Goal: Task Accomplishment & Management: Manage account settings

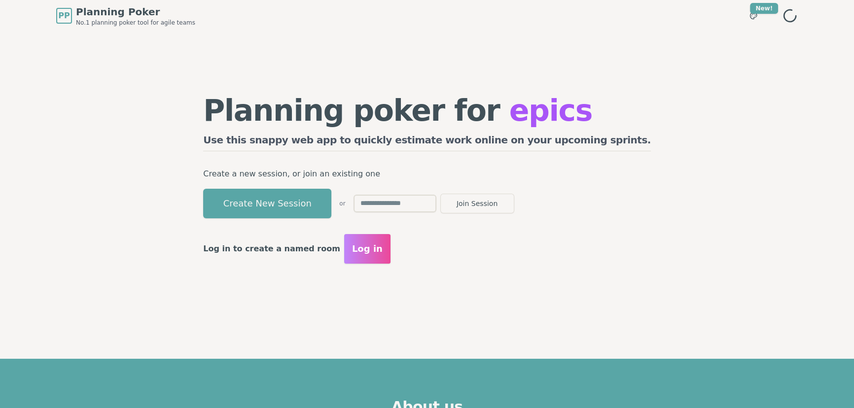
click at [310, 209] on button "Create New Session" at bounding box center [267, 204] width 128 height 30
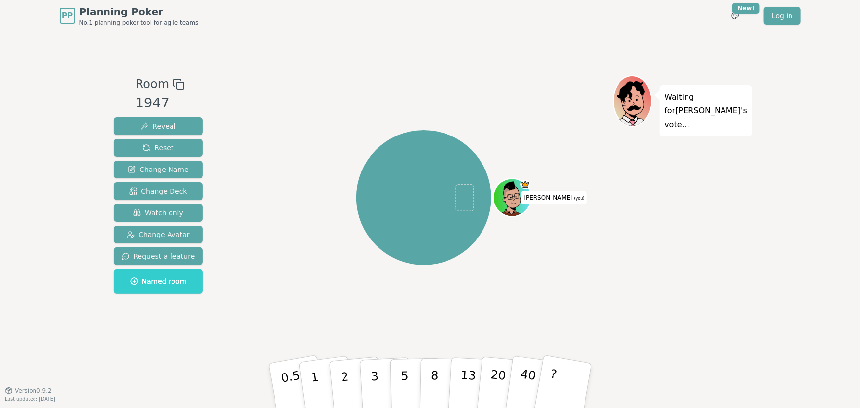
click at [177, 83] on rect at bounding box center [180, 85] width 7 height 7
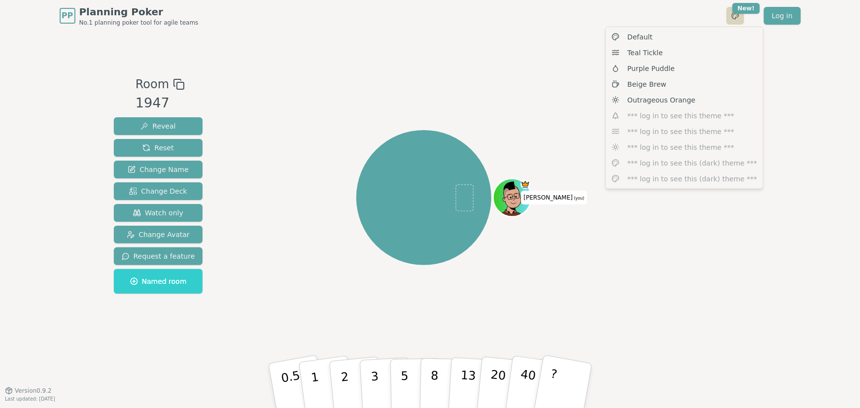
click at [736, 16] on html "PP Planning Poker No.1 planning poker tool for agile teams Toggle theme New! Lo…" at bounding box center [430, 204] width 860 height 408
click at [685, 84] on div "Beige Brew" at bounding box center [684, 84] width 153 height 16
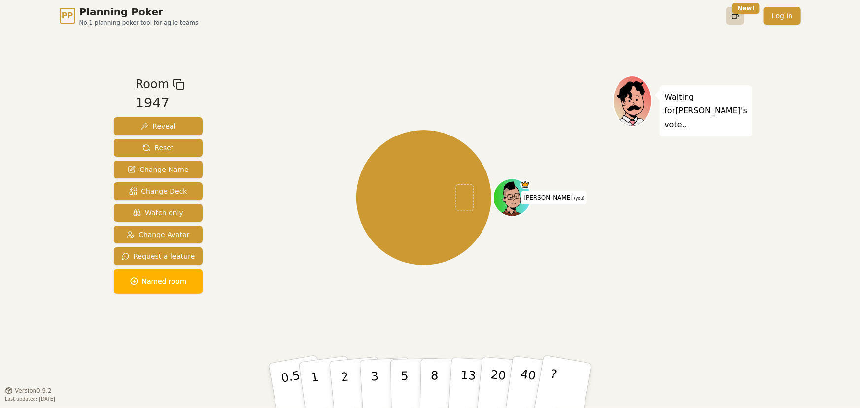
click at [736, 12] on html "PP Planning Poker No.1 planning poker tool for agile teams Toggle theme New! Lo…" at bounding box center [430, 204] width 860 height 408
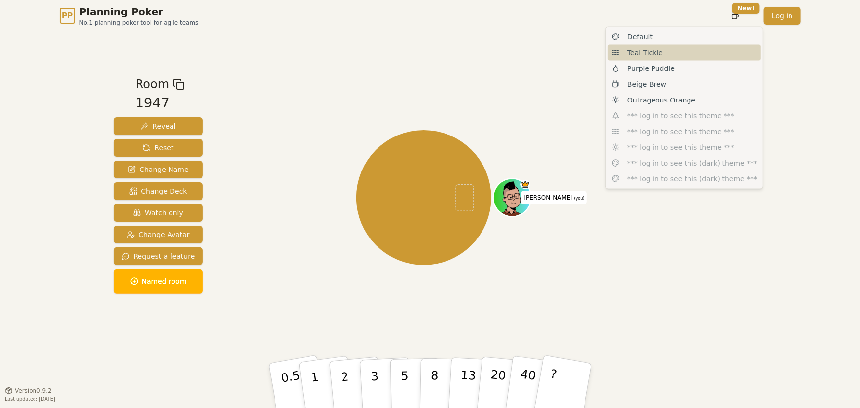
click at [684, 52] on div "Teal Tickle" at bounding box center [684, 53] width 153 height 16
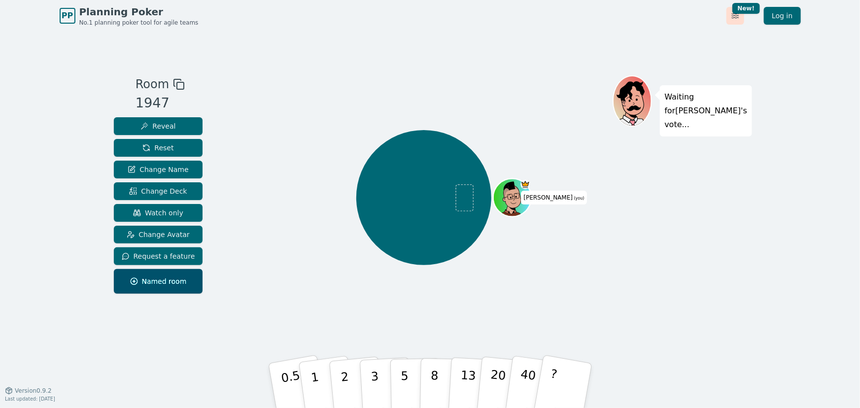
click at [733, 15] on html "PP Planning Poker No.1 planning poker tool for agile teams Toggle theme New! Lo…" at bounding box center [430, 204] width 860 height 408
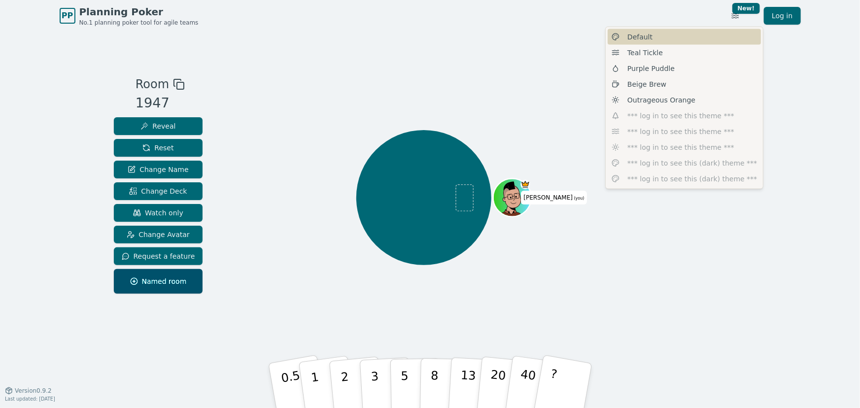
click at [679, 40] on div "Default" at bounding box center [684, 37] width 153 height 16
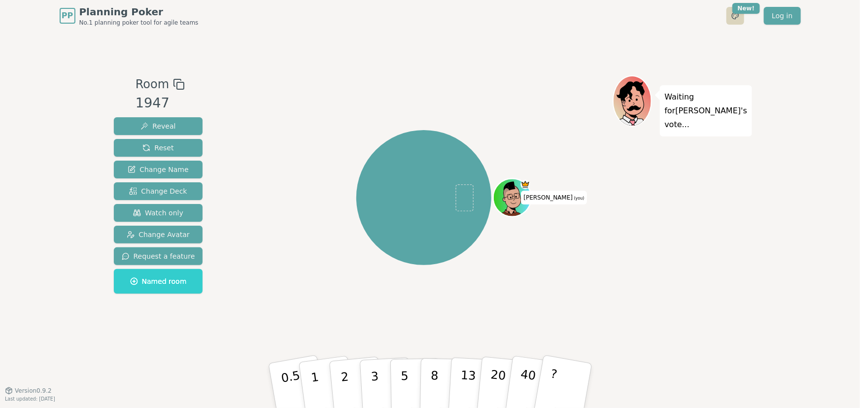
click at [735, 16] on html "PP Planning Poker No.1 planning poker tool for agile teams Toggle theme New! Lo…" at bounding box center [430, 204] width 860 height 408
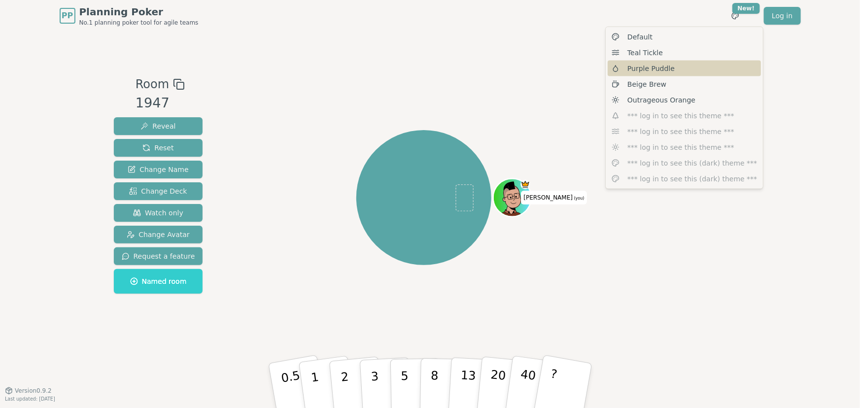
click at [684, 70] on div "Purple Puddle" at bounding box center [684, 69] width 153 height 16
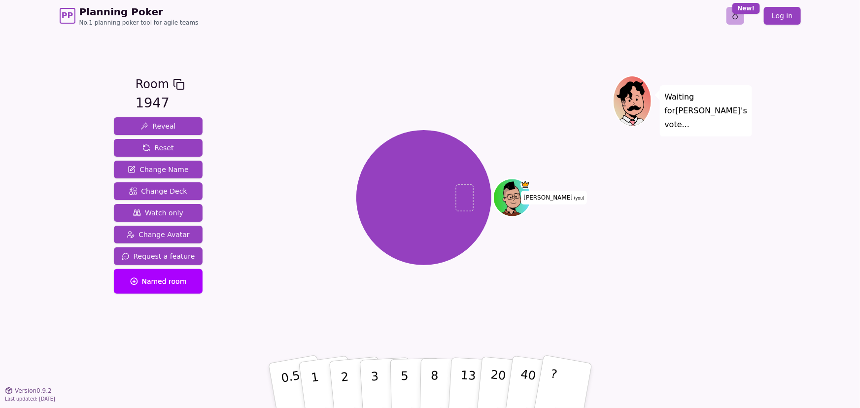
click at [734, 15] on html "PP Planning Poker No.1 planning poker tool for agile teams Toggle theme New! Lo…" at bounding box center [430, 204] width 860 height 408
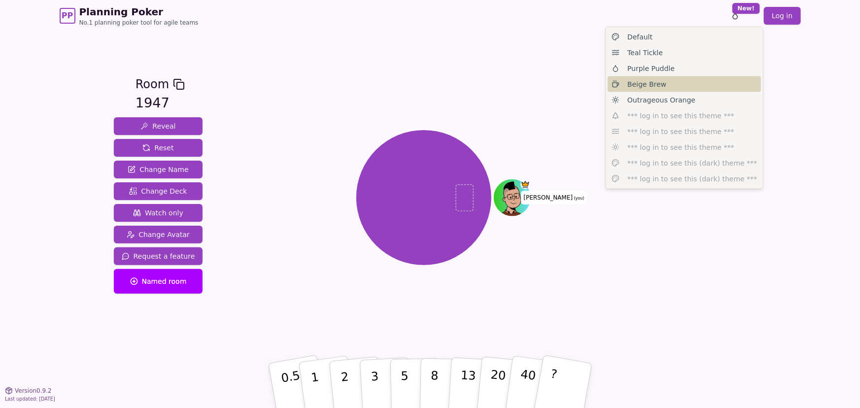
click at [679, 85] on div "Beige Brew" at bounding box center [684, 84] width 153 height 16
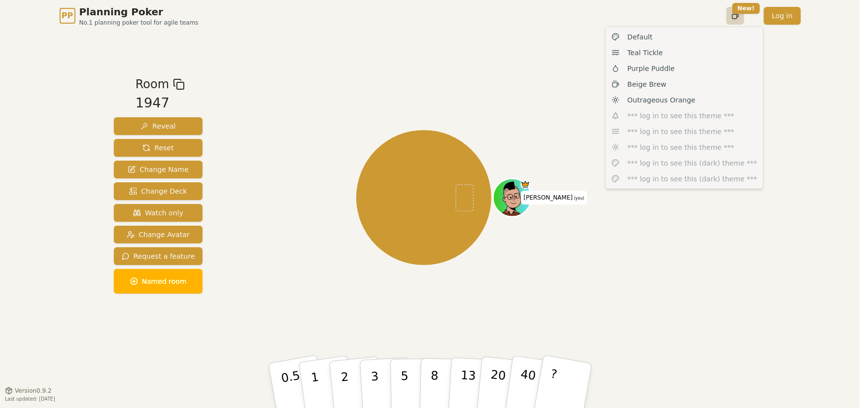
click at [735, 16] on html "PP Planning Poker No.1 planning poker tool for agile teams Toggle theme New! Lo…" at bounding box center [430, 204] width 860 height 408
click at [680, 101] on span "Outrageous Orange" at bounding box center [661, 100] width 68 height 10
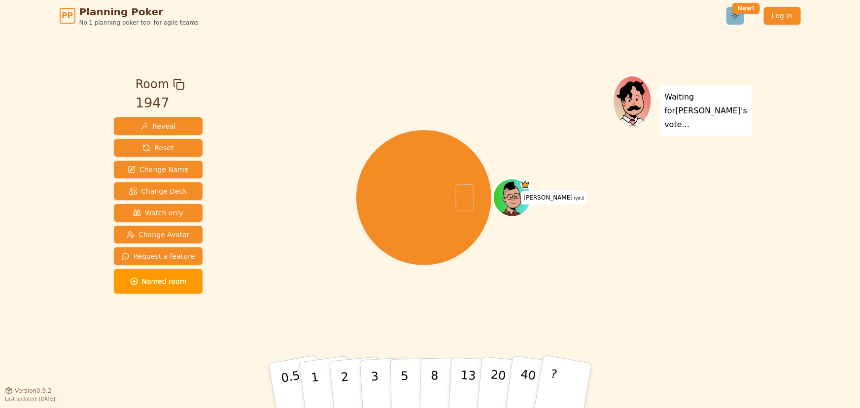
click at [734, 18] on html "PP Planning Poker No.1 planning poker tool for agile teams Toggle theme New! Lo…" at bounding box center [430, 204] width 860 height 408
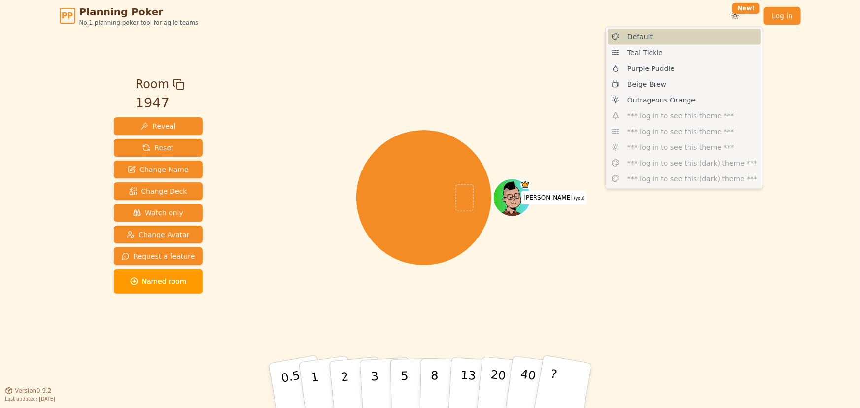
click at [696, 34] on div "Default" at bounding box center [684, 37] width 153 height 16
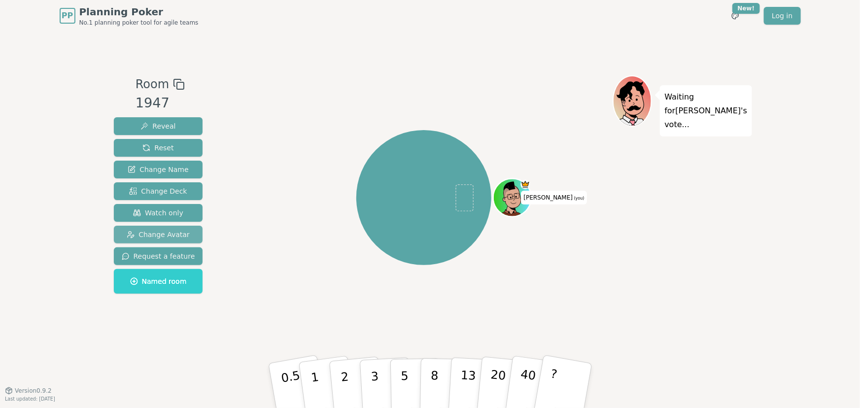
click at [165, 232] on span "Change Avatar" at bounding box center [158, 235] width 63 height 10
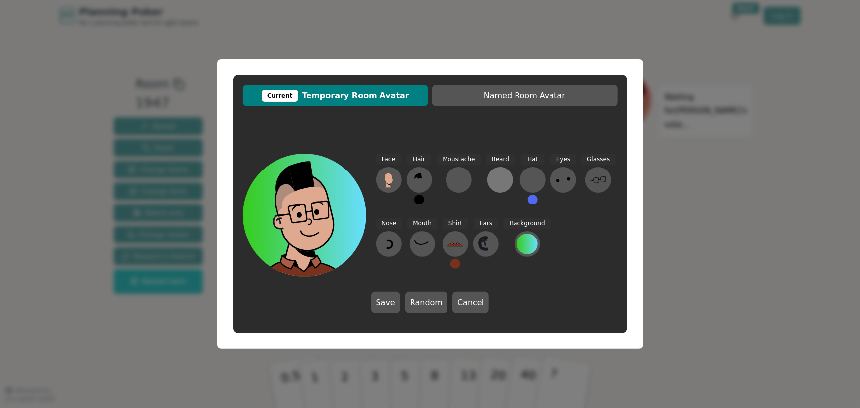
click at [501, 180] on div at bounding box center [500, 180] width 16 height 16
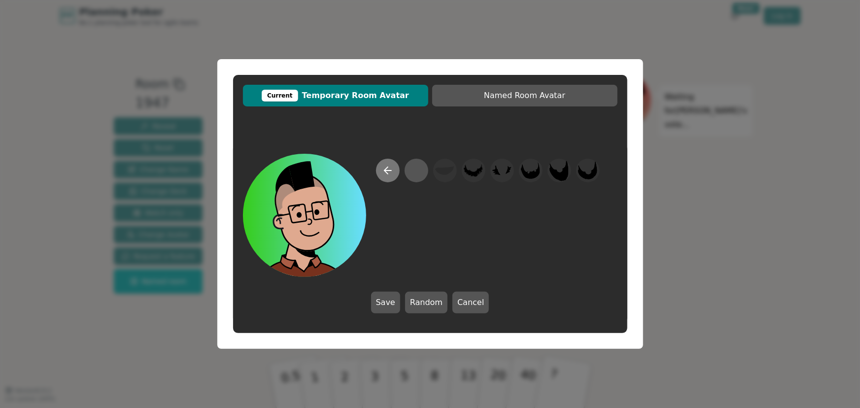
click at [384, 171] on icon at bounding box center [385, 170] width 3 height 7
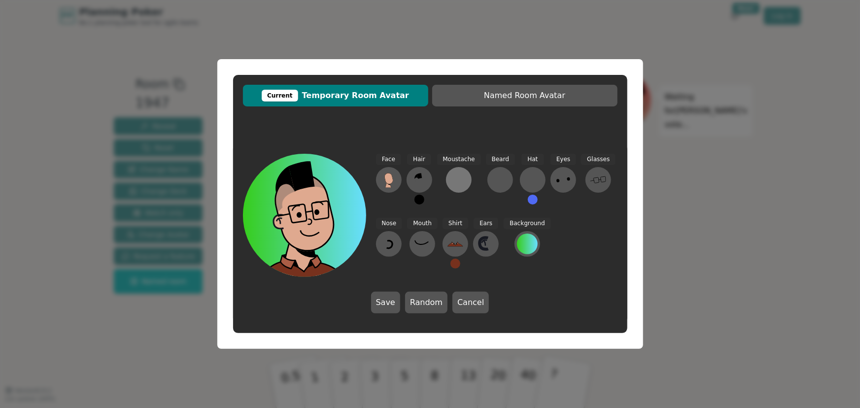
click at [453, 182] on div at bounding box center [459, 180] width 16 height 16
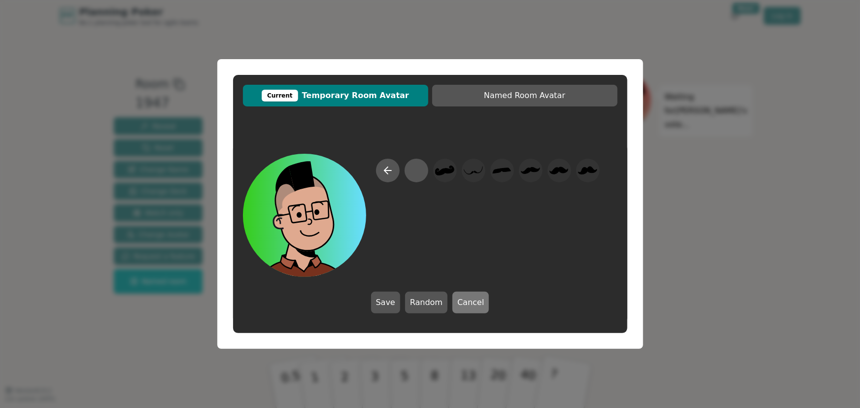
click at [465, 303] on button "Cancel" at bounding box center [471, 303] width 36 height 22
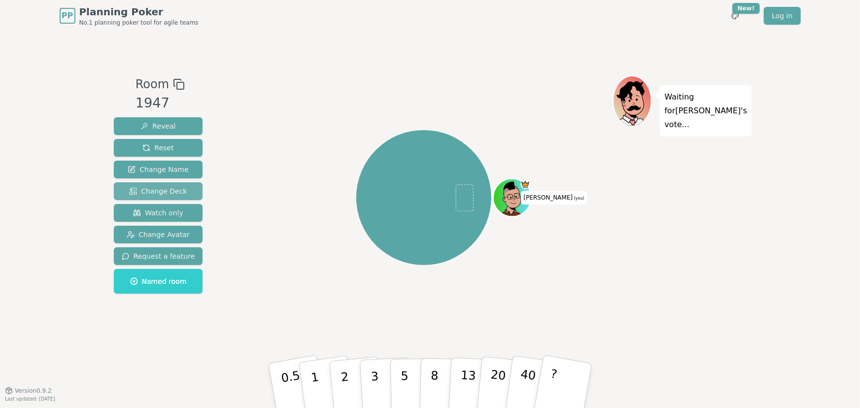
click at [154, 190] on span "Change Deck" at bounding box center [158, 191] width 58 height 10
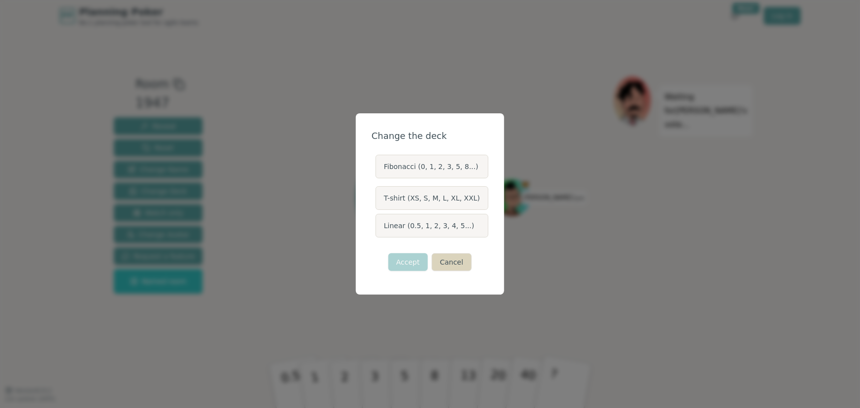
click at [457, 262] on button "Cancel" at bounding box center [452, 262] width 40 height 18
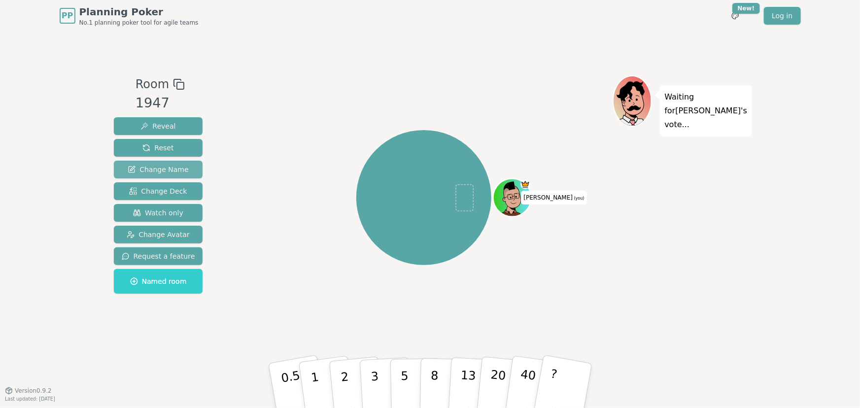
click at [149, 167] on span "Change Name" at bounding box center [158, 170] width 61 height 10
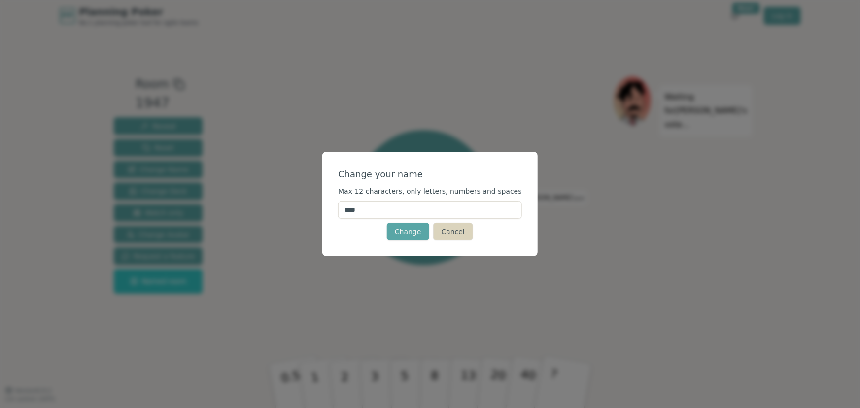
click at [454, 233] on button "Cancel" at bounding box center [453, 232] width 40 height 18
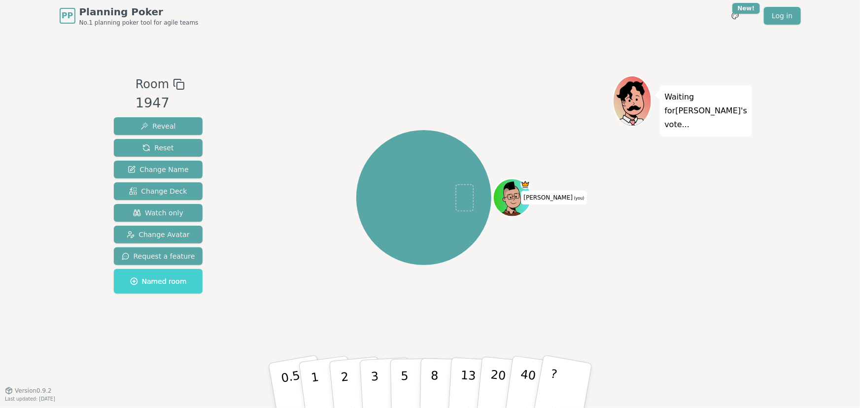
click at [144, 282] on span "Named room" at bounding box center [158, 282] width 57 height 10
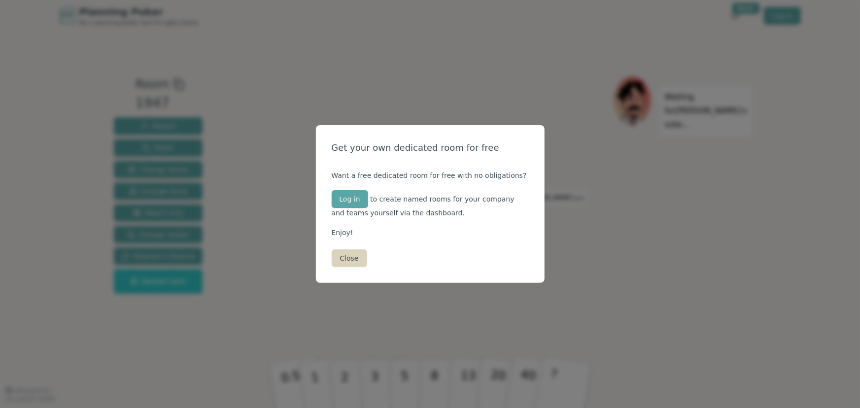
click at [345, 258] on button "Close" at bounding box center [349, 258] width 35 height 18
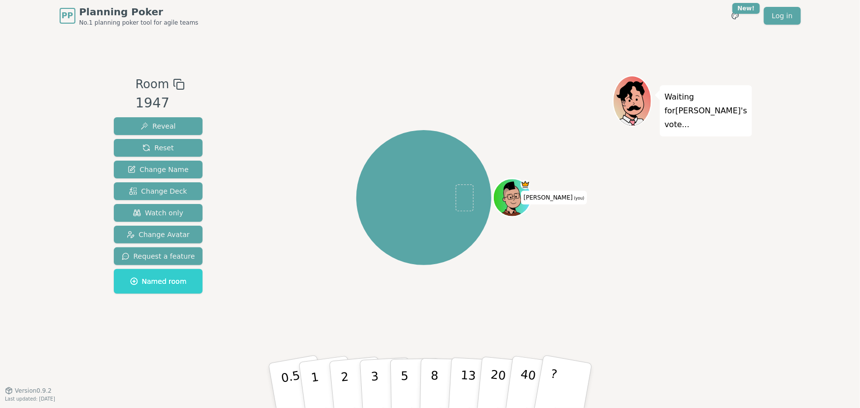
click at [265, 130] on div "Toce (you)" at bounding box center [424, 197] width 377 height 209
click at [155, 279] on span "Named room" at bounding box center [158, 282] width 57 height 10
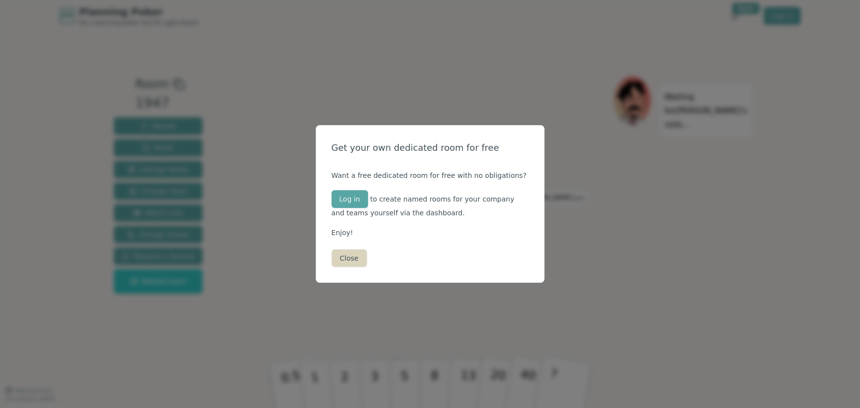
click at [350, 258] on button "Close" at bounding box center [349, 258] width 35 height 18
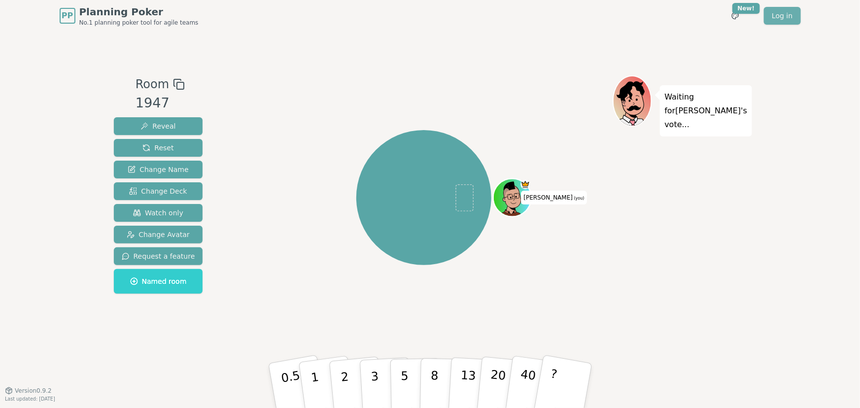
click at [781, 14] on link "Log in" at bounding box center [782, 16] width 36 height 18
click at [775, 16] on link "Log in" at bounding box center [782, 16] width 36 height 18
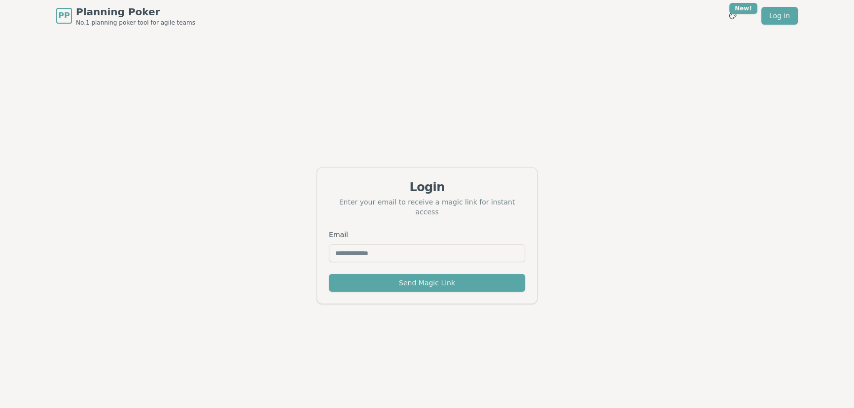
click at [394, 251] on input "Email" at bounding box center [427, 253] width 196 height 18
type input "**********"
click at [419, 276] on button "Send Magic Link" at bounding box center [427, 283] width 196 height 18
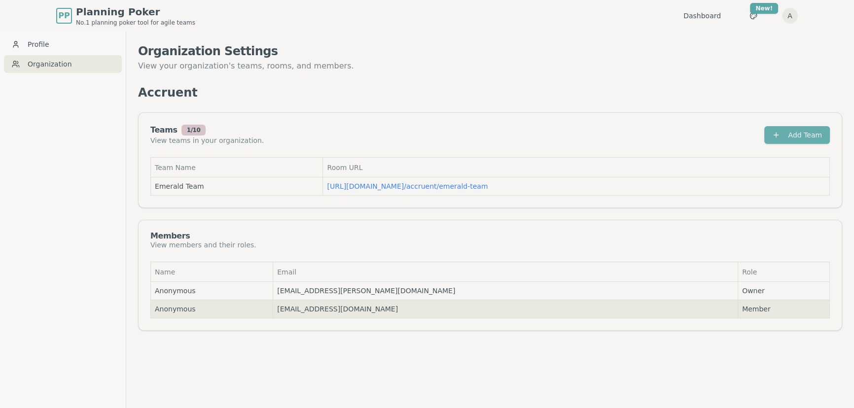
click at [781, 131] on button "Add Team" at bounding box center [797, 135] width 66 height 18
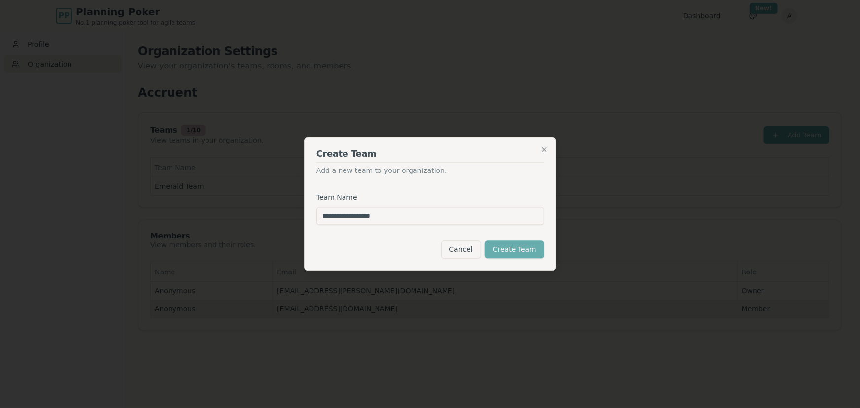
click at [521, 248] on button "Create Team" at bounding box center [514, 250] width 59 height 18
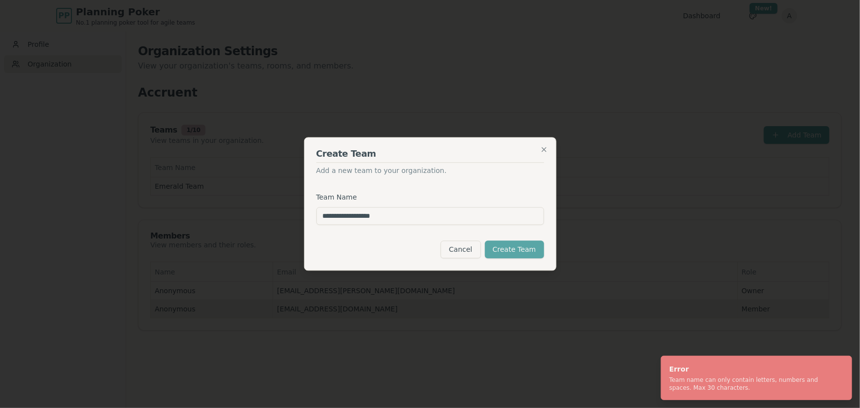
click at [339, 216] on input "**********" at bounding box center [430, 217] width 228 height 18
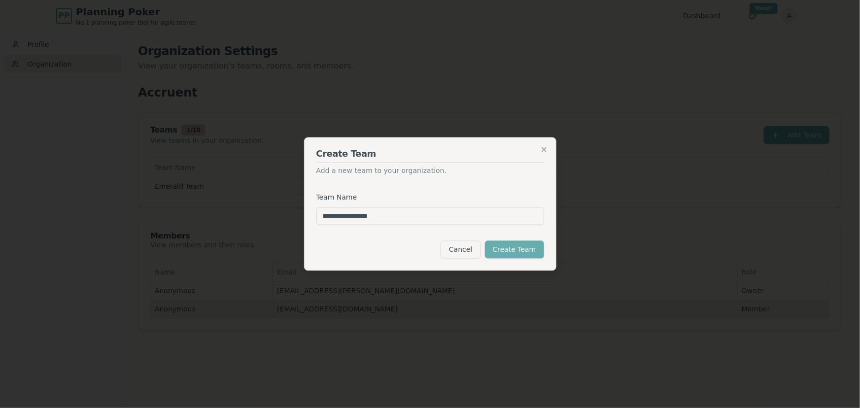
type input "**********"
click at [518, 251] on button "Create Team" at bounding box center [514, 250] width 59 height 18
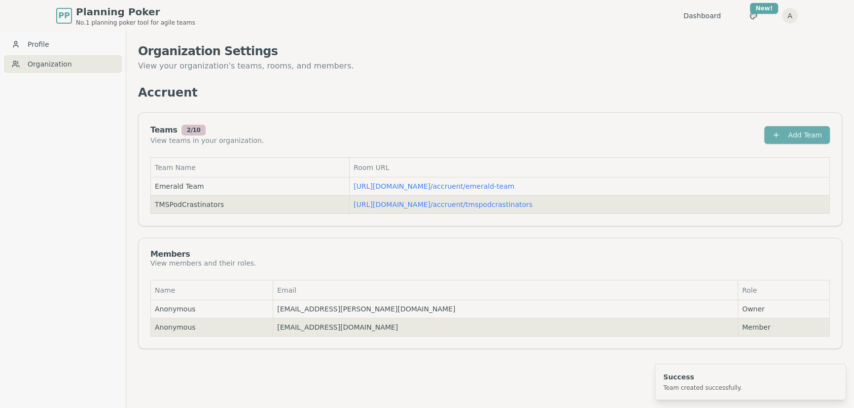
click at [799, 133] on button "Add Team" at bounding box center [797, 135] width 66 height 18
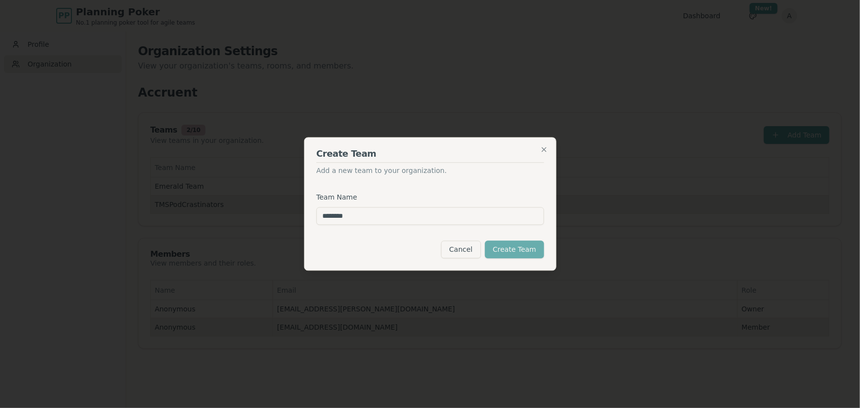
type input "********"
click at [521, 248] on button "Create Team" at bounding box center [514, 250] width 59 height 18
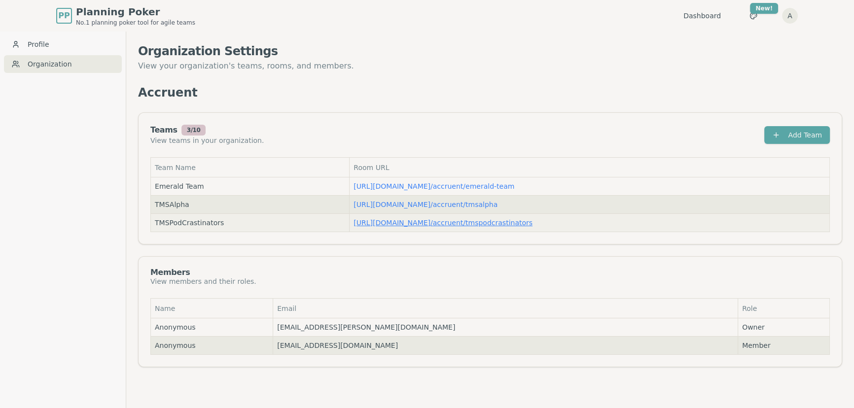
click at [380, 221] on link "https://planning-poker.com / accruent/tmspodcrastinators" at bounding box center [442, 223] width 179 height 8
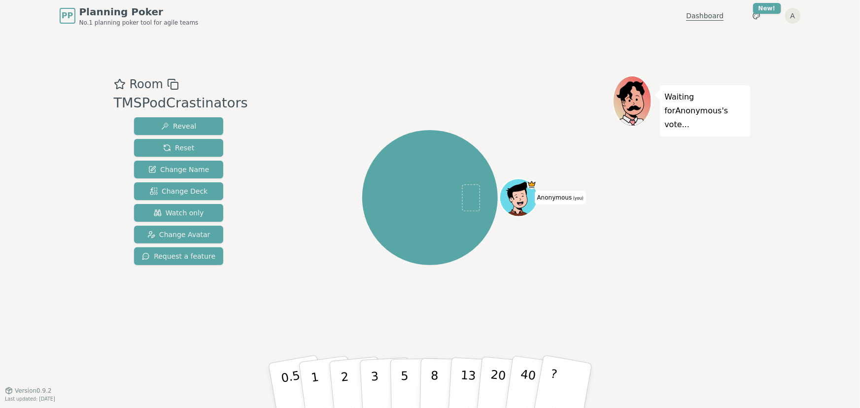
click at [710, 13] on link "Dashboard" at bounding box center [705, 16] width 37 height 10
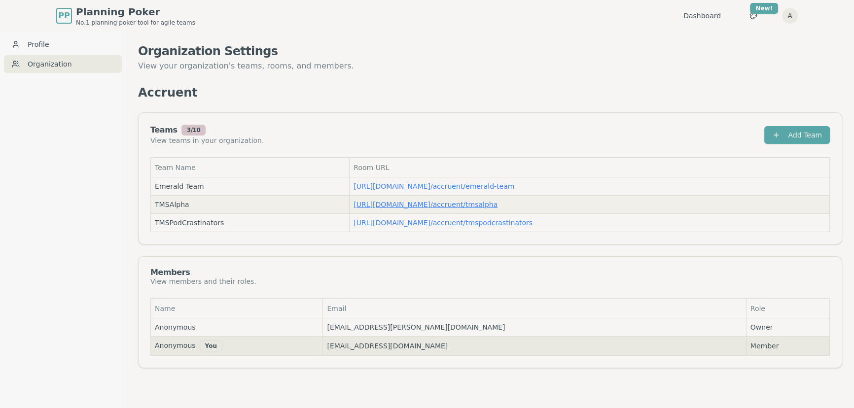
click at [393, 205] on link "[URL][DOMAIN_NAME] / accruent/tmsalpha" at bounding box center [425, 205] width 144 height 8
click at [421, 223] on link "[URL][DOMAIN_NAME] / accruent/tmspodcrastinators" at bounding box center [442, 223] width 179 height 8
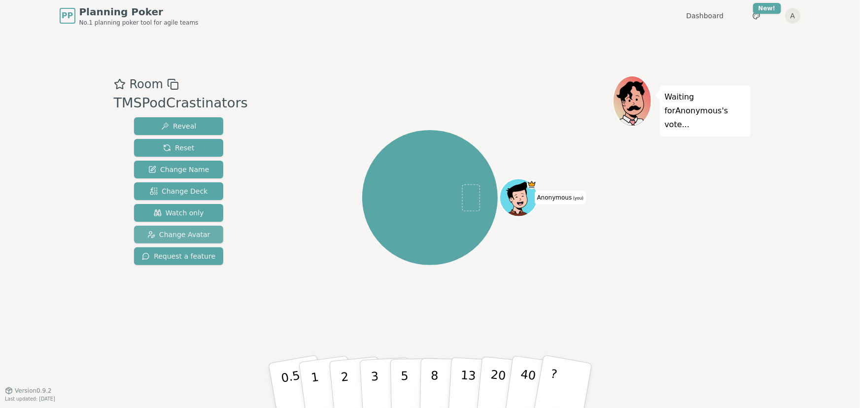
click at [180, 239] on span "Change Avatar" at bounding box center [178, 235] width 63 height 10
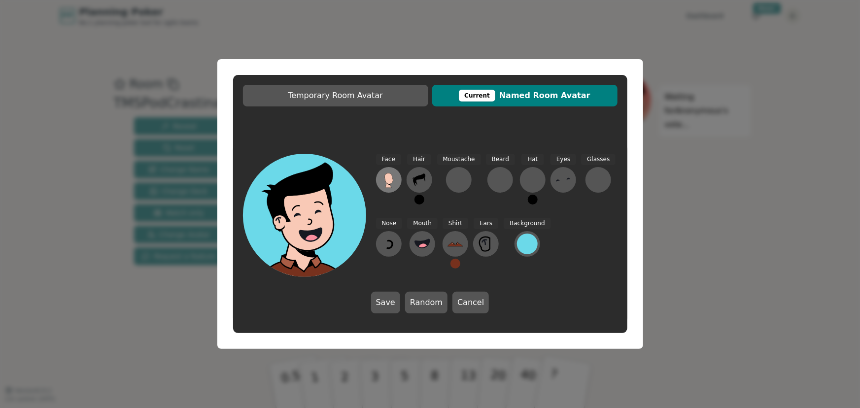
click at [386, 177] on icon at bounding box center [388, 178] width 8 height 11
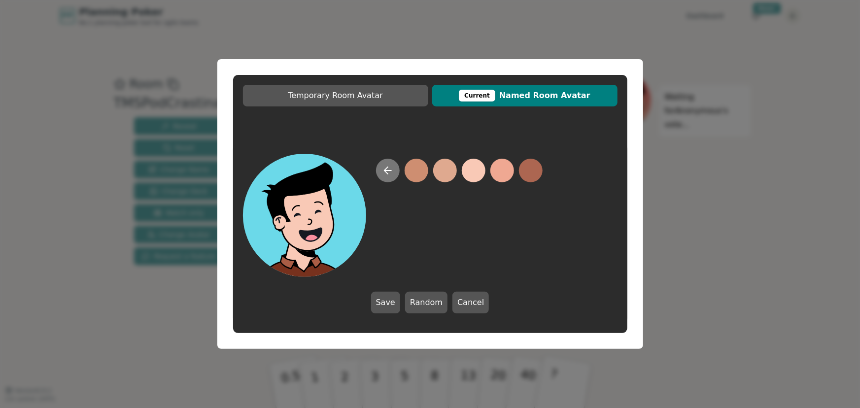
click at [388, 169] on icon at bounding box center [388, 171] width 12 height 12
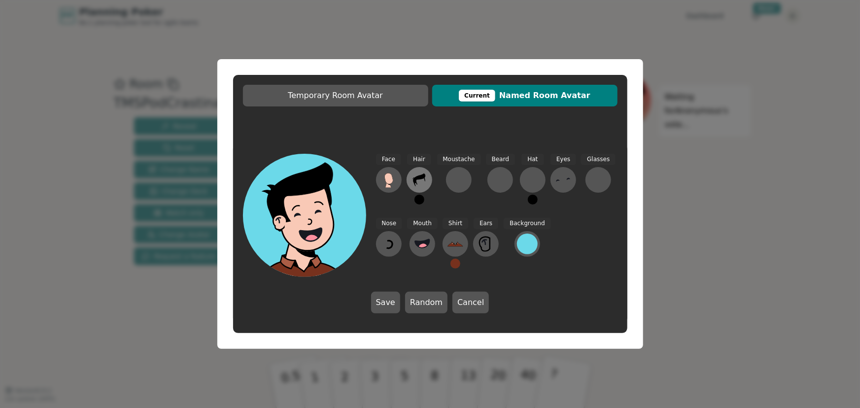
click at [422, 174] on icon at bounding box center [419, 180] width 12 height 13
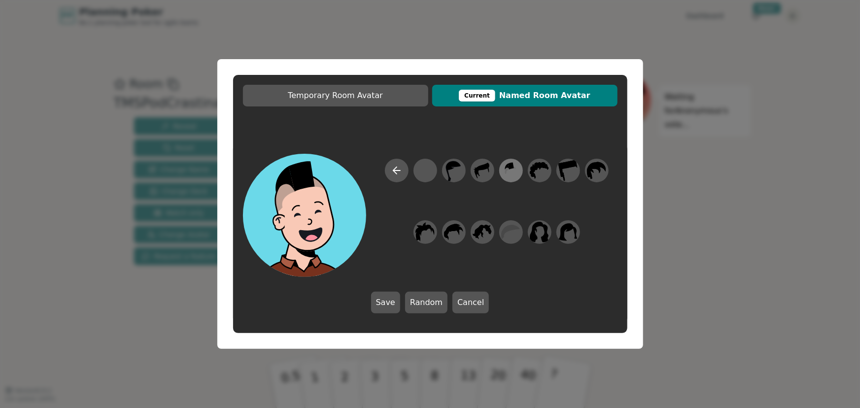
click at [510, 167] on icon at bounding box center [511, 165] width 6 height 7
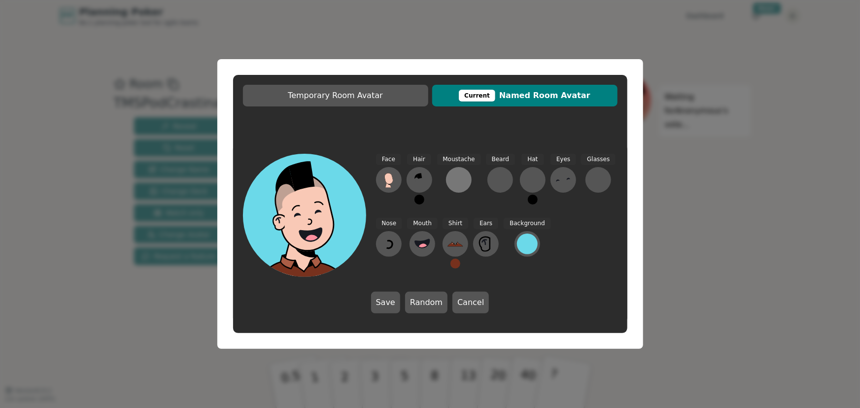
click at [456, 176] on div at bounding box center [459, 180] width 16 height 16
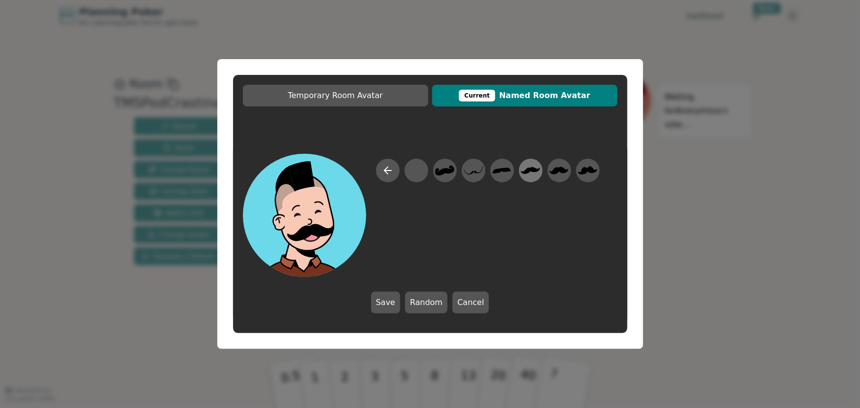
click at [529, 167] on icon at bounding box center [530, 171] width 19 height 22
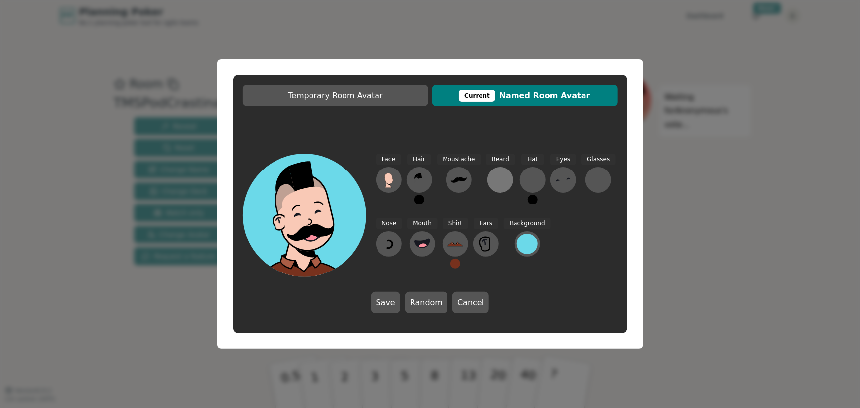
click at [492, 177] on div at bounding box center [500, 180] width 16 height 16
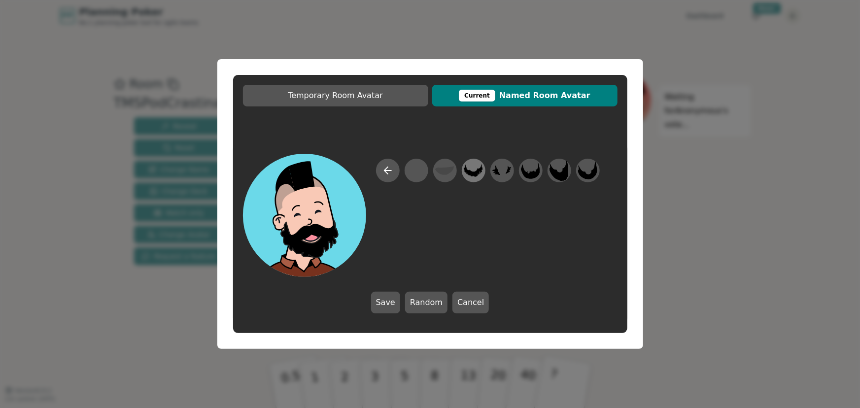
click at [483, 173] on icon at bounding box center [473, 171] width 19 height 22
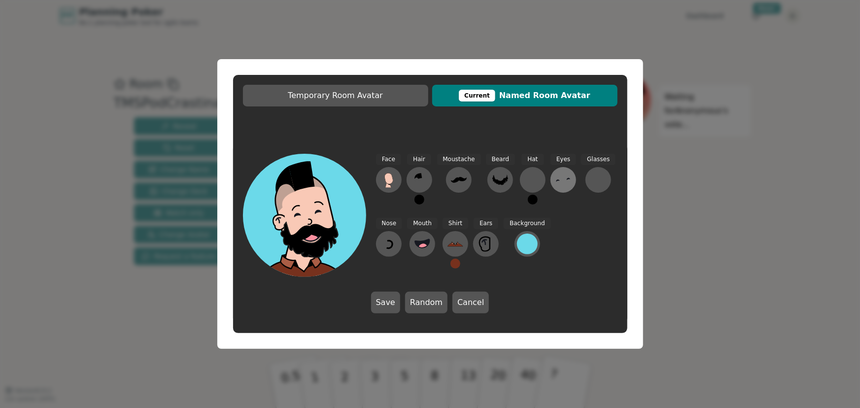
click at [557, 177] on icon at bounding box center [564, 180] width 16 height 16
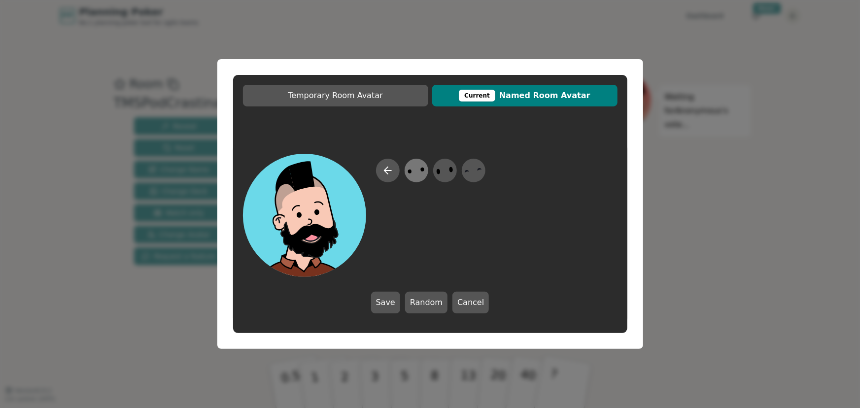
click at [414, 172] on icon at bounding box center [416, 171] width 19 height 22
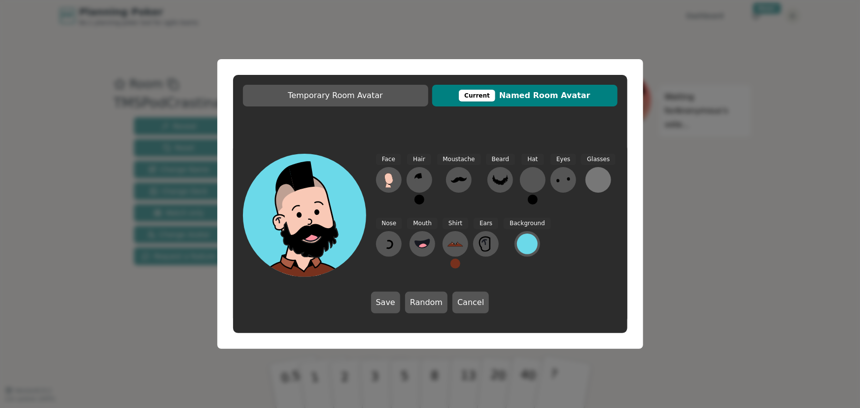
click at [595, 178] on div at bounding box center [599, 180] width 16 height 16
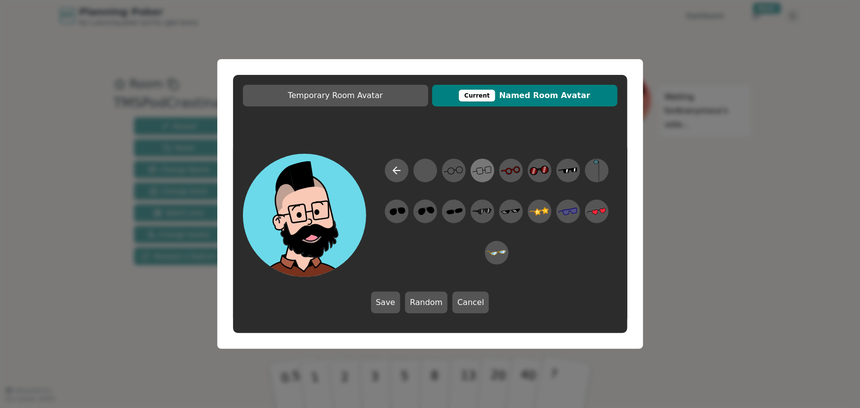
click at [484, 169] on icon at bounding box center [482, 171] width 19 height 22
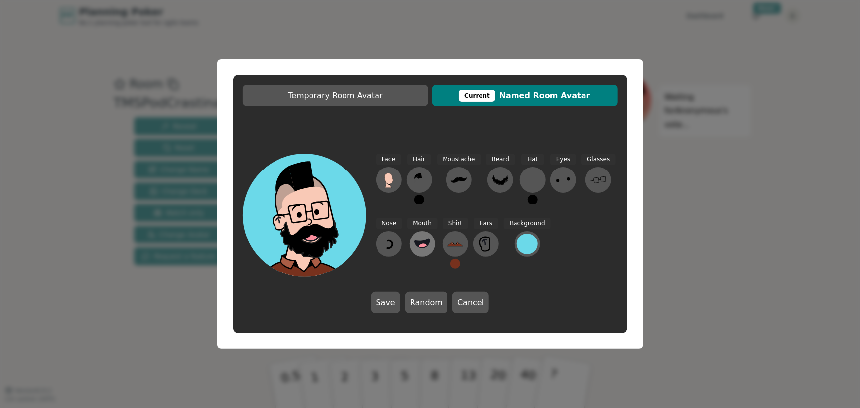
click at [421, 241] on icon at bounding box center [423, 244] width 16 height 16
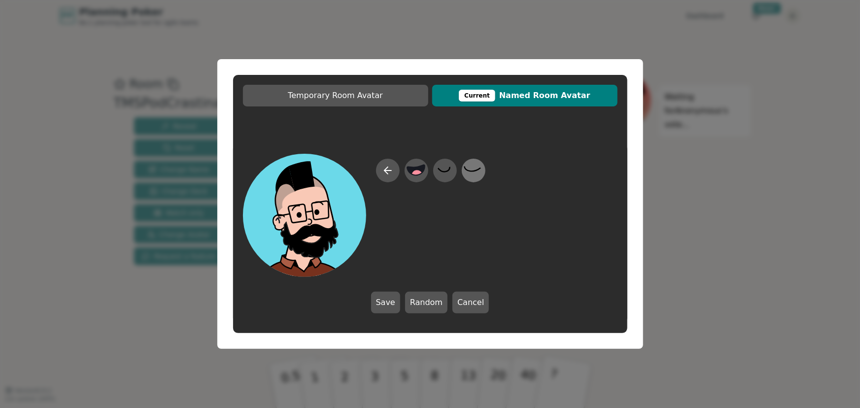
click at [474, 172] on icon at bounding box center [473, 171] width 19 height 22
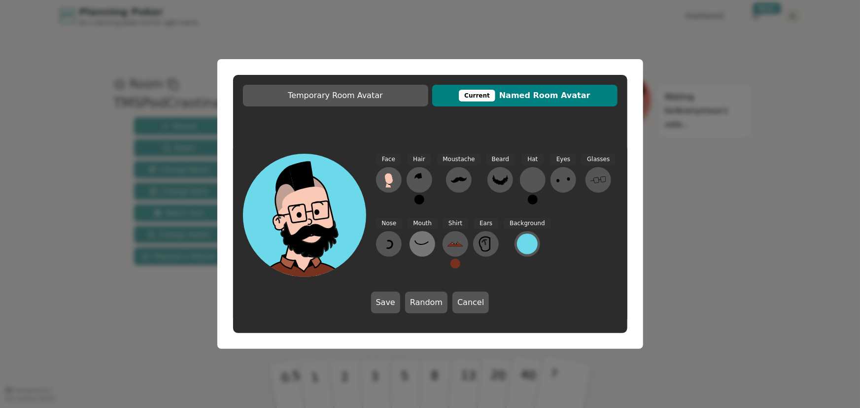
click at [421, 242] on icon at bounding box center [423, 244] width 16 height 16
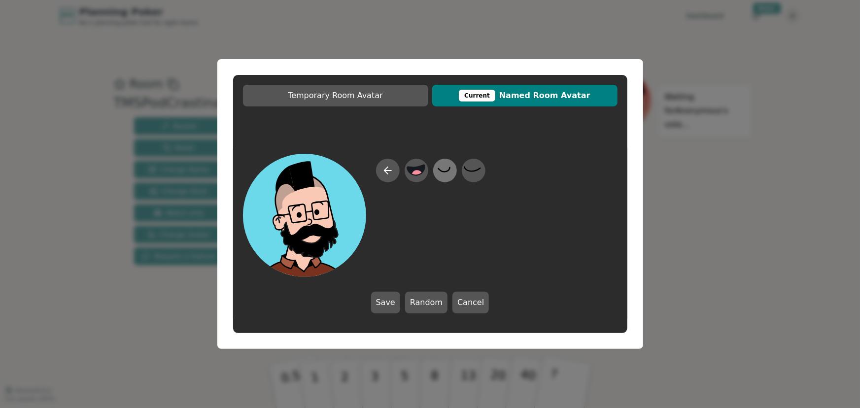
click at [438, 173] on icon at bounding box center [444, 171] width 19 height 22
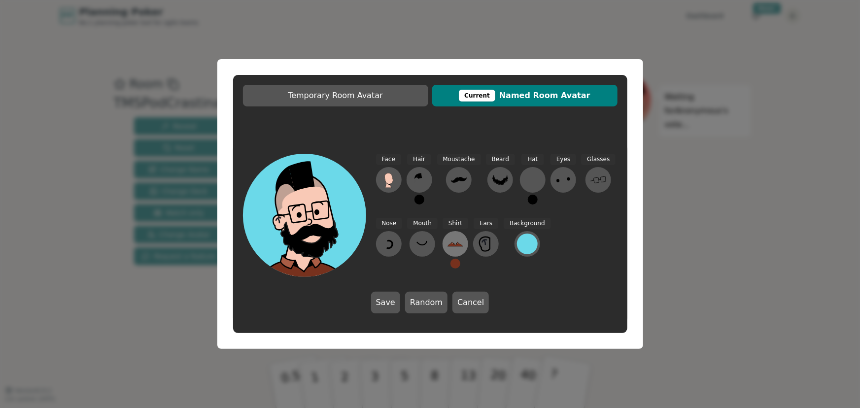
click at [453, 236] on icon at bounding box center [456, 244] width 16 height 16
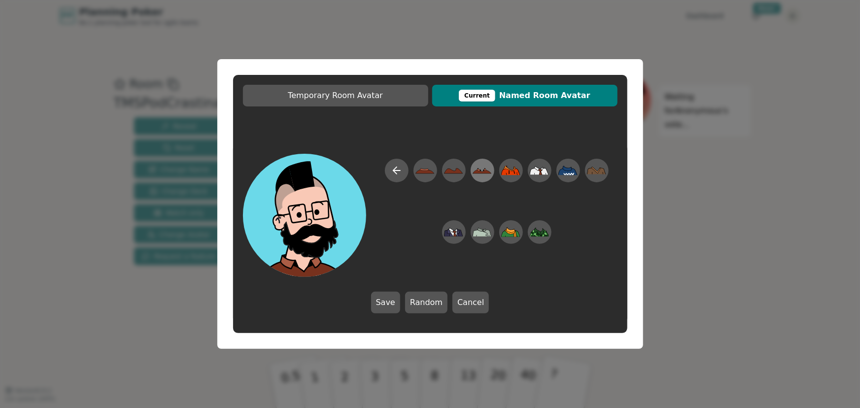
click at [485, 171] on icon at bounding box center [485, 170] width 2 height 2
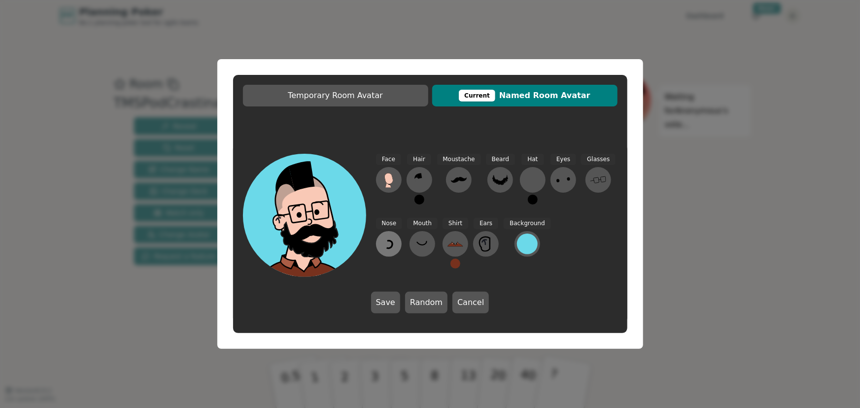
click at [386, 241] on icon at bounding box center [389, 244] width 16 height 16
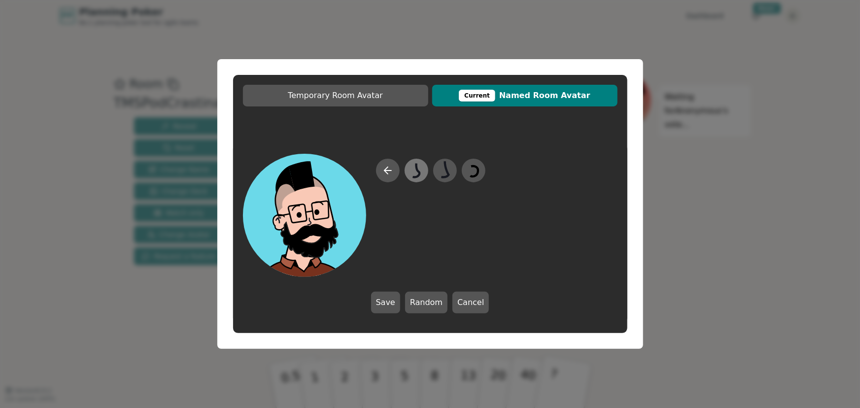
click at [416, 168] on icon at bounding box center [416, 170] width 7 height 14
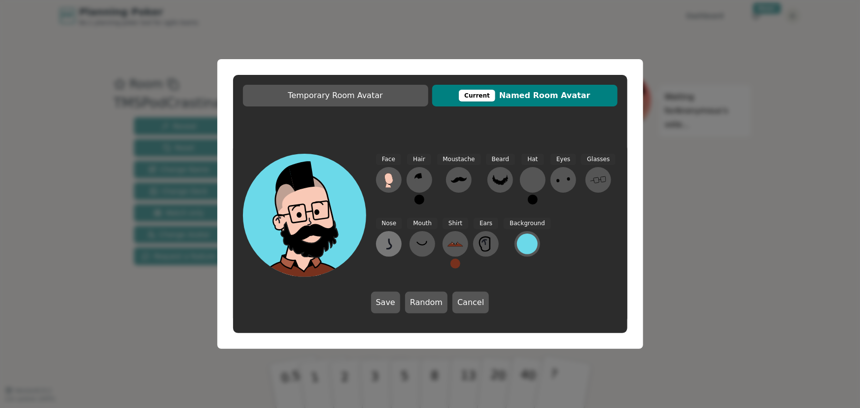
click at [387, 242] on icon at bounding box center [389, 244] width 16 height 16
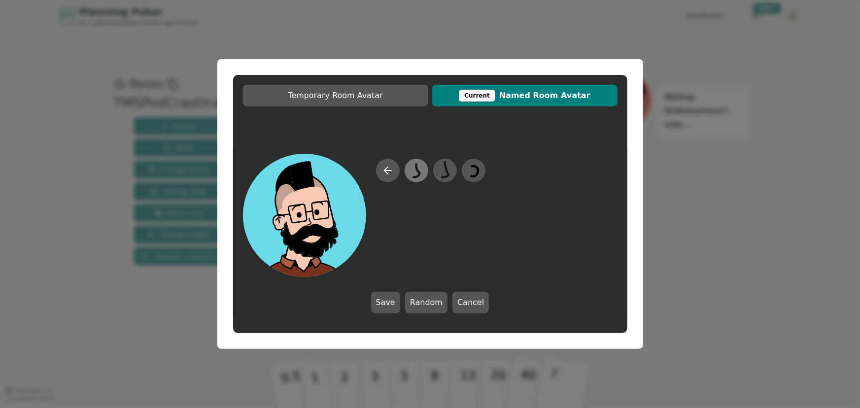
click at [419, 173] on icon at bounding box center [416, 170] width 7 height 14
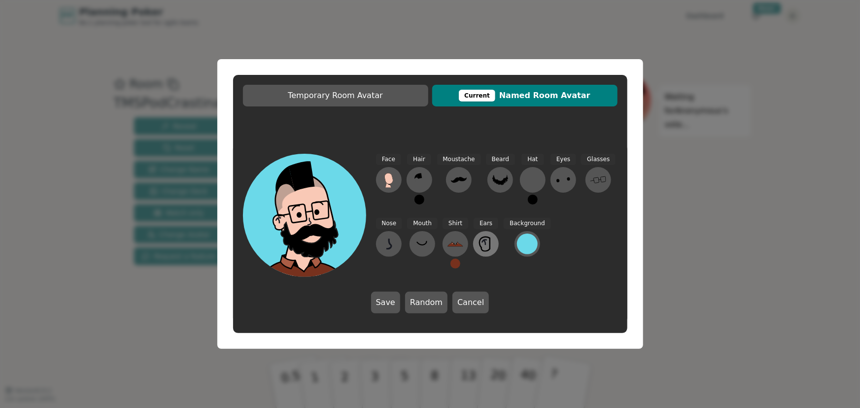
click at [487, 240] on icon at bounding box center [486, 244] width 16 height 16
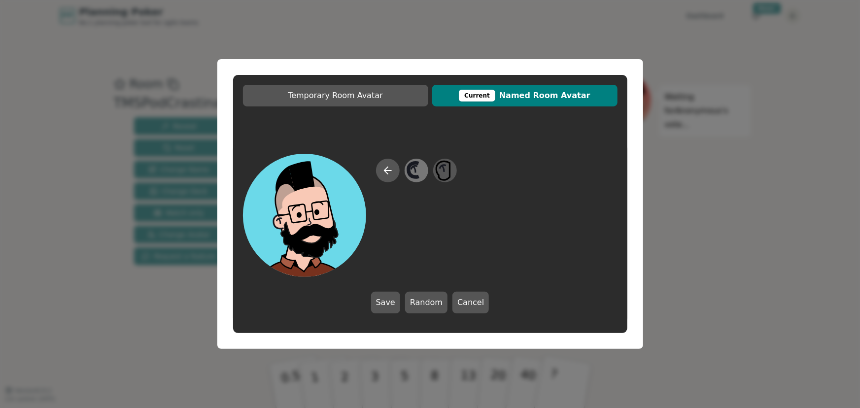
click at [413, 169] on icon at bounding box center [416, 171] width 19 height 22
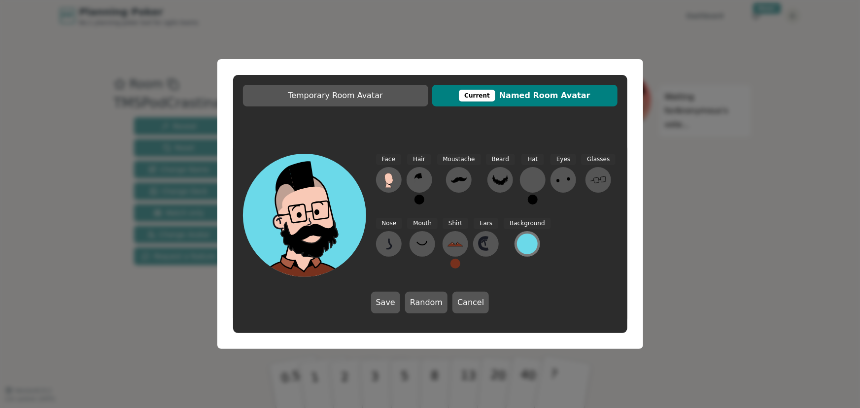
click at [523, 240] on div at bounding box center [527, 244] width 21 height 21
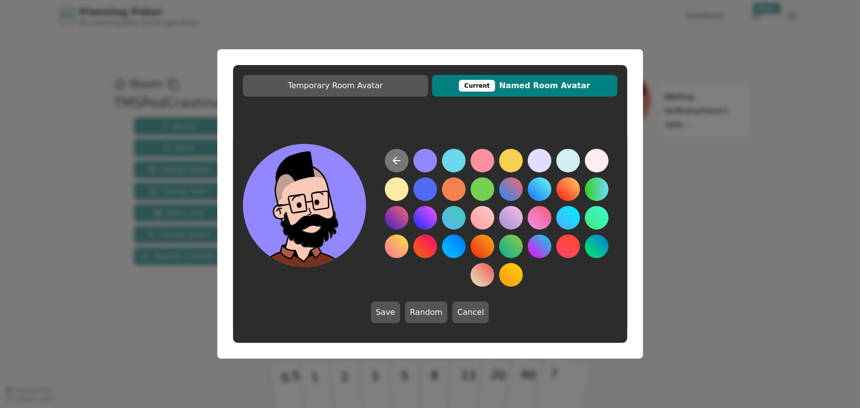
click at [398, 156] on icon at bounding box center [397, 161] width 12 height 12
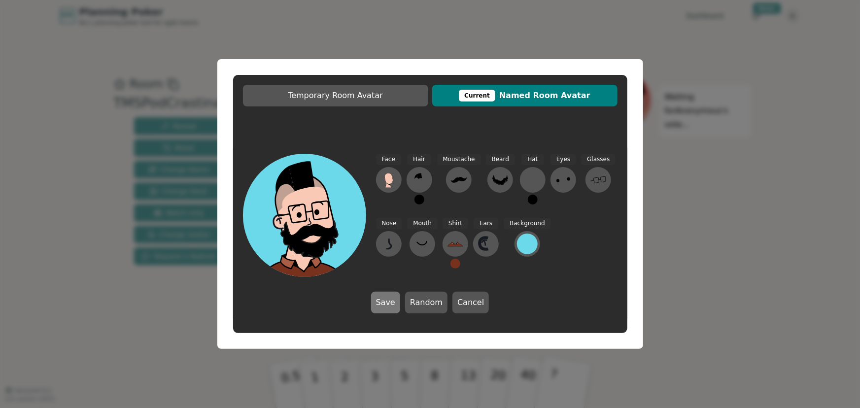
click at [388, 300] on button "Save" at bounding box center [385, 303] width 29 height 22
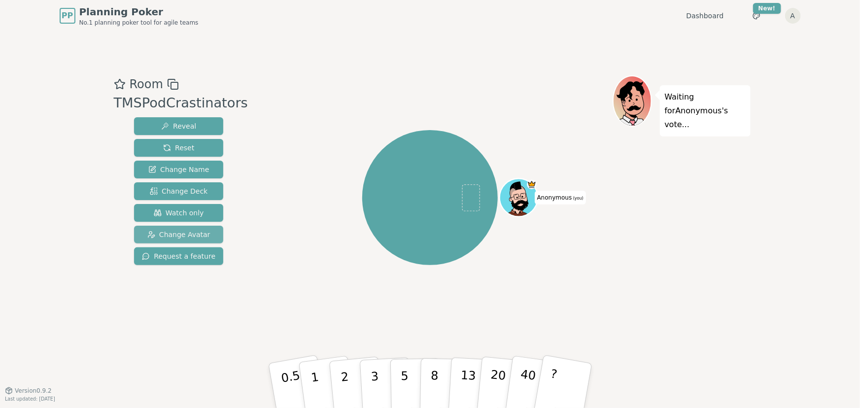
click at [176, 232] on span "Change Avatar" at bounding box center [178, 235] width 63 height 10
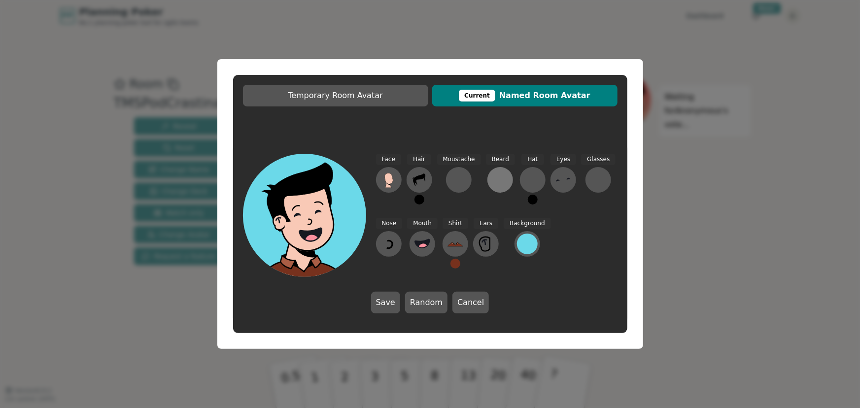
click at [492, 177] on div at bounding box center [500, 180] width 16 height 16
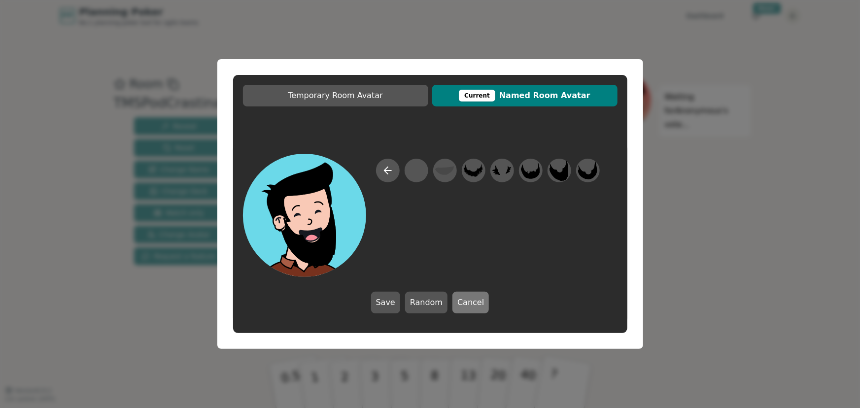
click at [470, 300] on button "Cancel" at bounding box center [471, 303] width 36 height 22
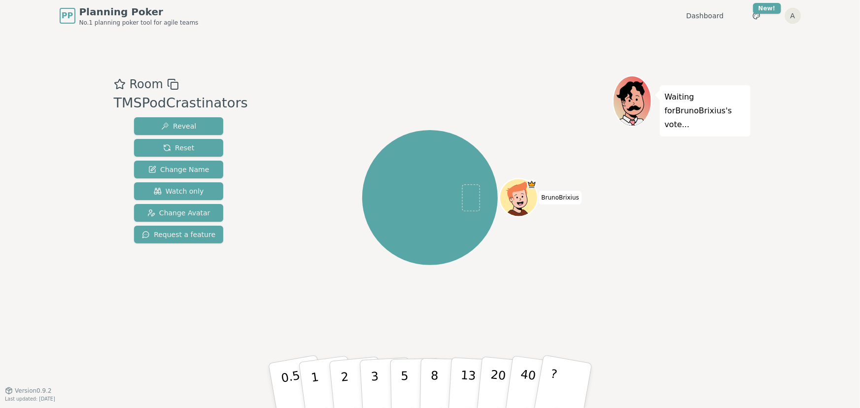
click at [794, 16] on html "PP Planning Poker No.1 planning poker tool for agile teams Dashboard Toggle the…" at bounding box center [430, 204] width 860 height 408
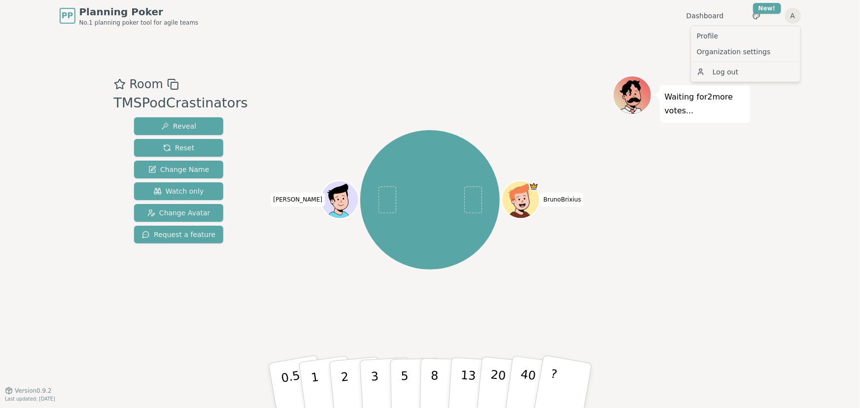
click at [794, 16] on html "PP Planning Poker No.1 planning poker tool for agile teams Dashboard Toggle the…" at bounding box center [430, 204] width 860 height 408
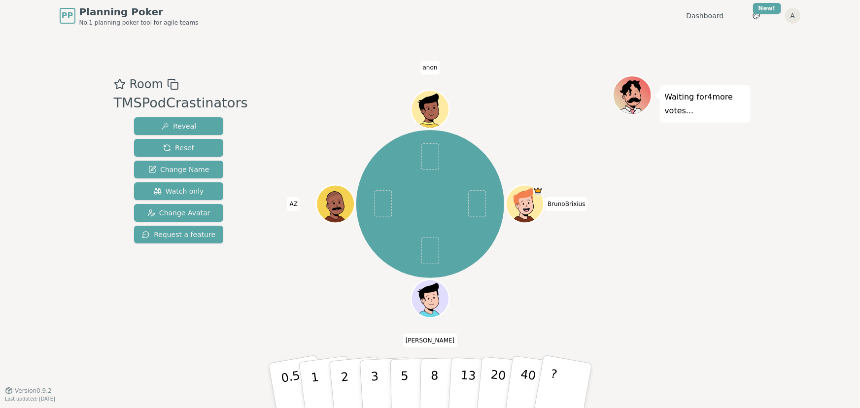
click at [650, 286] on div "Waiting for 4 more votes..." at bounding box center [682, 210] width 138 height 271
click at [702, 16] on link "Dashboard" at bounding box center [705, 16] width 37 height 10
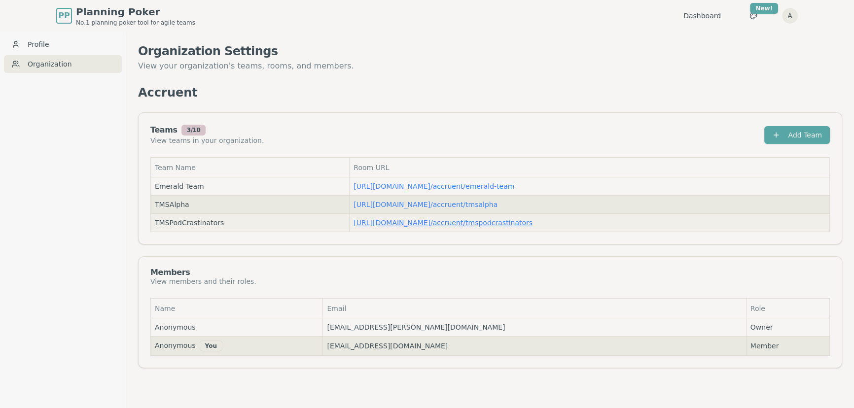
click at [412, 219] on link "https://planning-poker.com / accruent/tmspodcrastinators" at bounding box center [442, 223] width 179 height 8
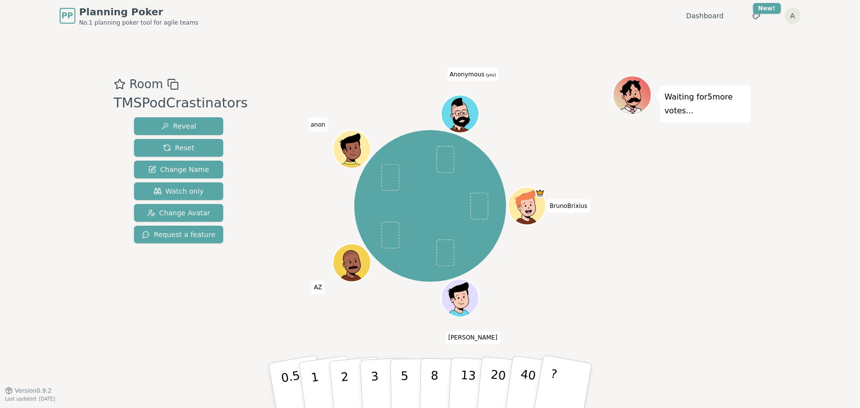
click at [792, 17] on html "PP Planning Poker No.1 planning poker tool for agile teams Dashboard Toggle the…" at bounding box center [430, 204] width 860 height 408
click at [721, 31] on link "Profile" at bounding box center [745, 36] width 105 height 16
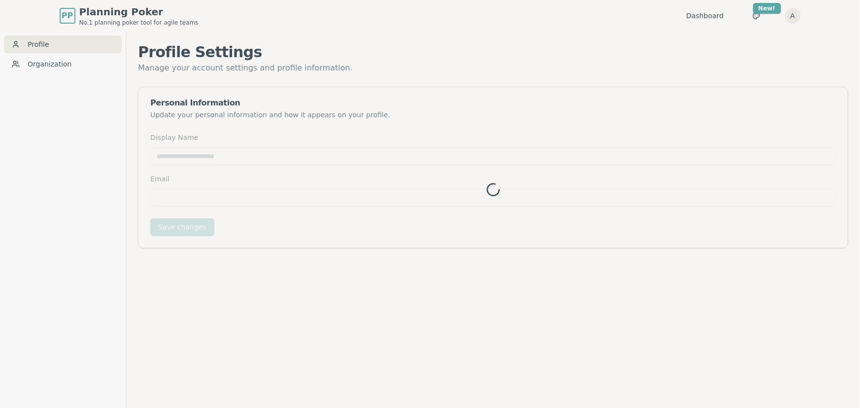
type input "*********"
type input "**********"
drag, startPoint x: 216, startPoint y: 155, endPoint x: 91, endPoint y: 151, distance: 125.3
click at [91, 151] on div "**********" at bounding box center [427, 236] width 854 height 408
type input "****"
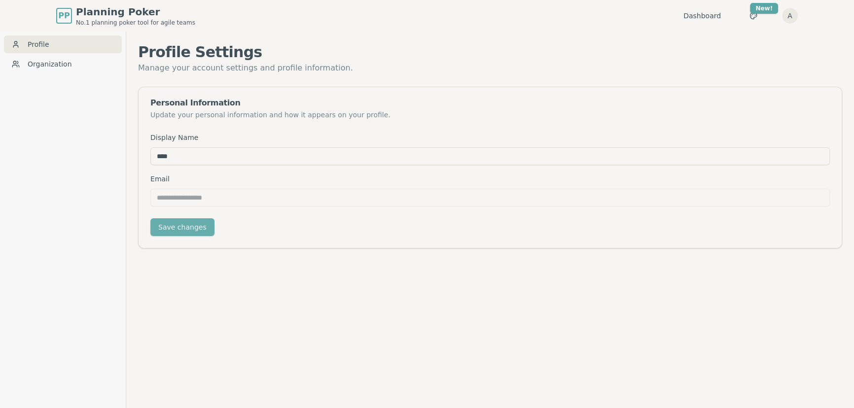
click at [187, 228] on button "Save changes" at bounding box center [182, 227] width 64 height 18
click at [704, 16] on link "Dashboard" at bounding box center [701, 16] width 37 height 10
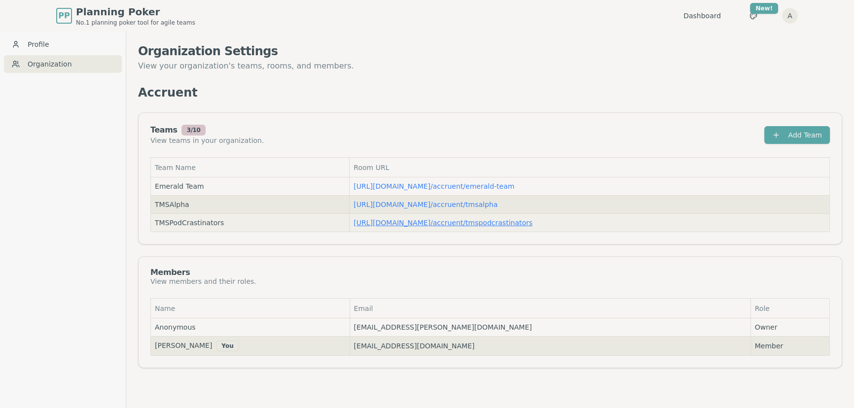
click at [448, 222] on link "[URL][DOMAIN_NAME] / accruent/tmspodcrastinators" at bounding box center [442, 223] width 179 height 8
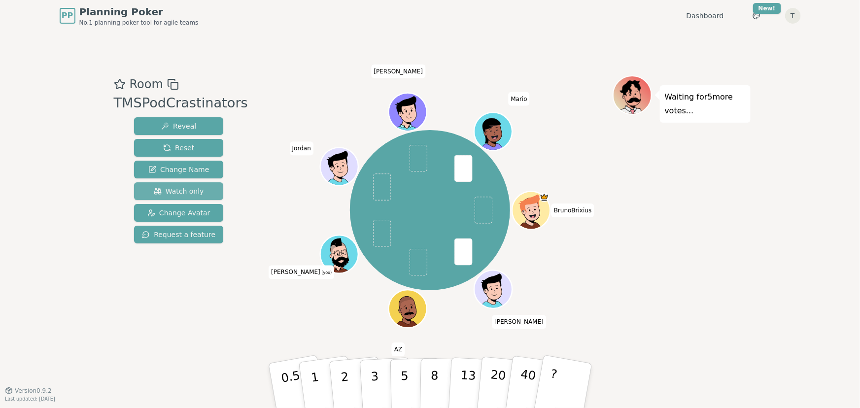
click at [178, 191] on span "Watch only" at bounding box center [179, 191] width 50 height 10
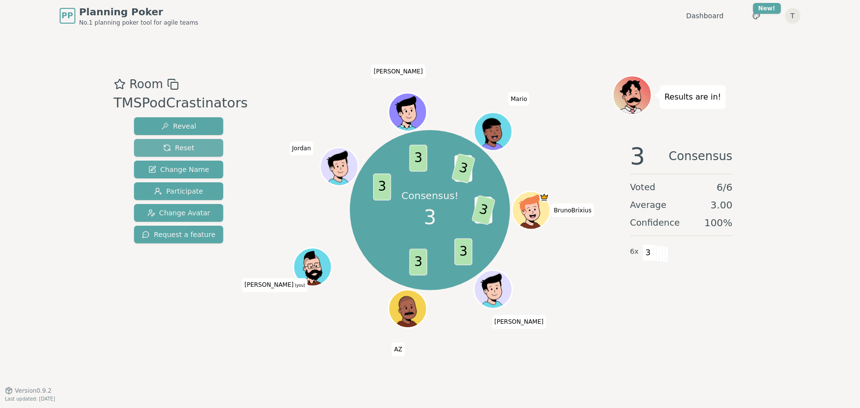
click at [174, 146] on span "Reset" at bounding box center [178, 148] width 31 height 10
